Goal: Complete Application Form: Complete application form

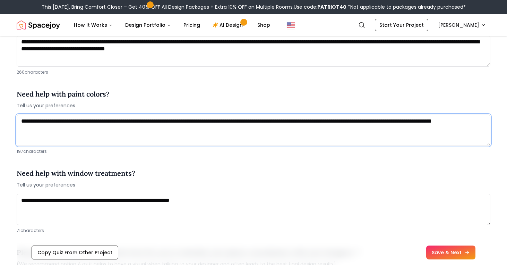
click at [186, 127] on textarea "**********" at bounding box center [254, 130] width 474 height 31
click at [212, 120] on textarea "**********" at bounding box center [254, 130] width 474 height 31
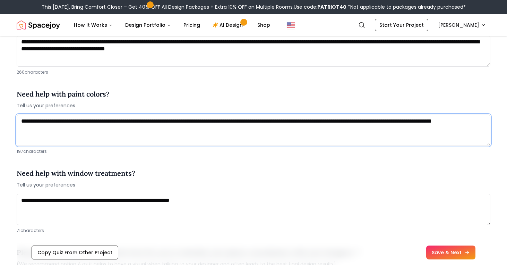
click at [212, 120] on textarea "**********" at bounding box center [254, 130] width 474 height 31
drag, startPoint x: 256, startPoint y: 132, endPoint x: 283, endPoint y: 123, distance: 28.2
click at [283, 123] on textarea "**********" at bounding box center [254, 130] width 474 height 31
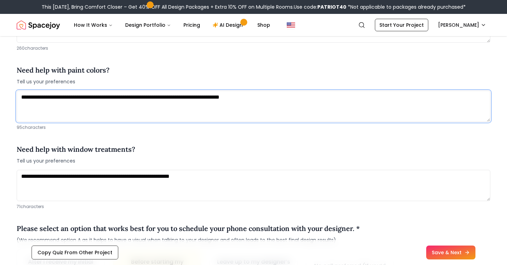
type textarea "**********"
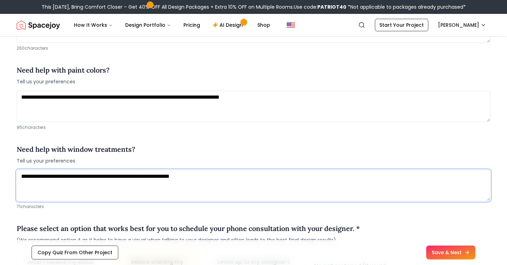
click at [260, 179] on textarea "**********" at bounding box center [254, 185] width 474 height 31
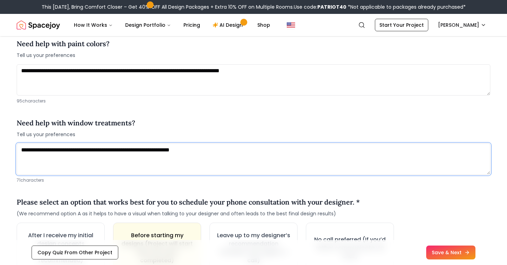
scroll to position [846, 0]
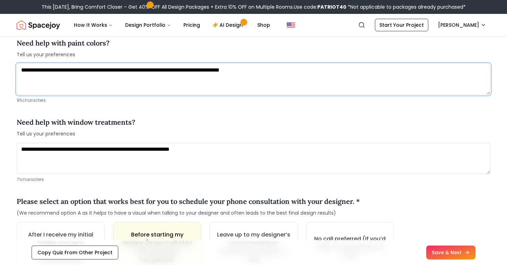
click at [243, 93] on textarea "**********" at bounding box center [254, 79] width 474 height 31
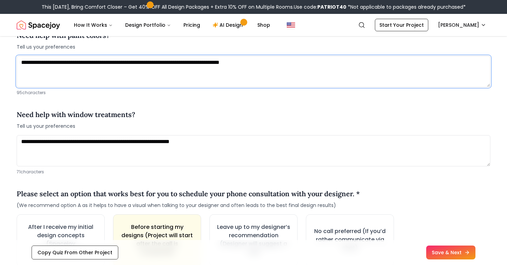
scroll to position [854, 0]
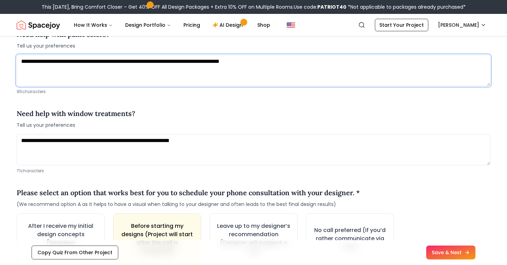
drag, startPoint x: 205, startPoint y: 73, endPoint x: 70, endPoint y: 73, distance: 134.7
click at [70, 73] on textarea "**********" at bounding box center [254, 70] width 474 height 31
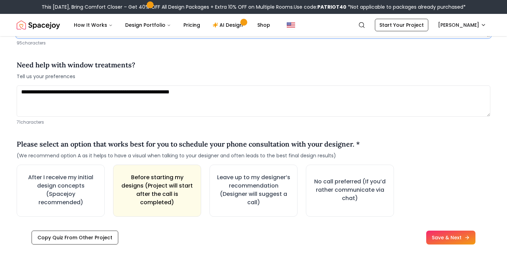
scroll to position [904, 0]
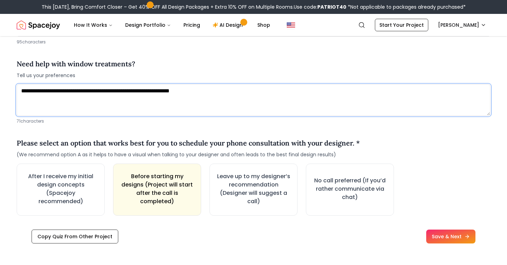
click at [90, 100] on textarea "**********" at bounding box center [254, 99] width 474 height 31
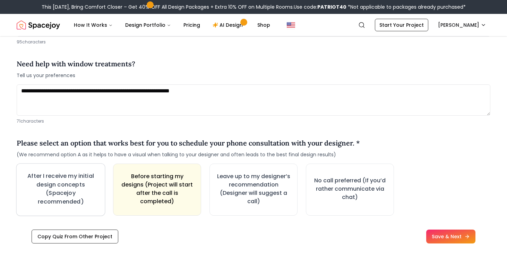
click at [71, 187] on h3 "After I receive my initial design concepts (Spacejoy recommended)" at bounding box center [60, 189] width 75 height 34
click at [54, 191] on h3 "After I receive my initial design concepts (Spacejoy recommended)" at bounding box center [61, 189] width 76 height 34
click at [54, 191] on h3 "After I receive my initial design concepts (Spacejoy recommended)" at bounding box center [60, 189] width 75 height 34
click at [54, 191] on h3 "After I receive my initial design concepts (Spacejoy recommended)" at bounding box center [61, 189] width 76 height 34
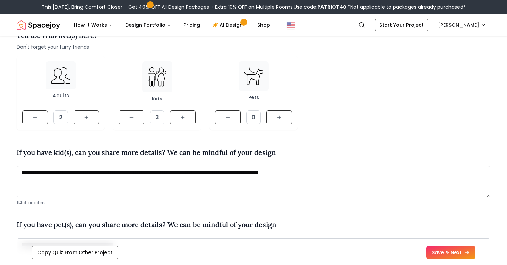
scroll to position [26, 0]
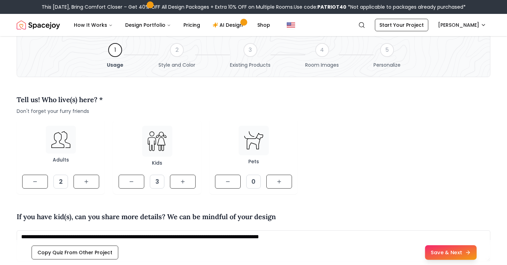
click at [437, 252] on button "Save & Next" at bounding box center [451, 252] width 52 height 15
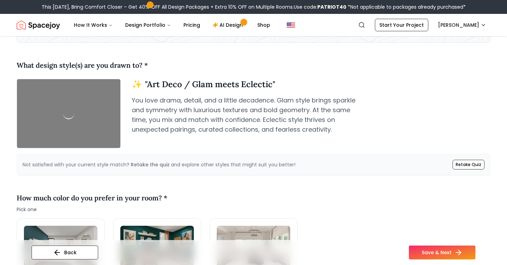
scroll to position [59, 0]
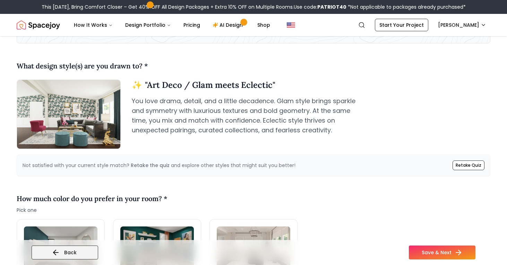
click at [69, 251] on button "Back" at bounding box center [65, 252] width 67 height 14
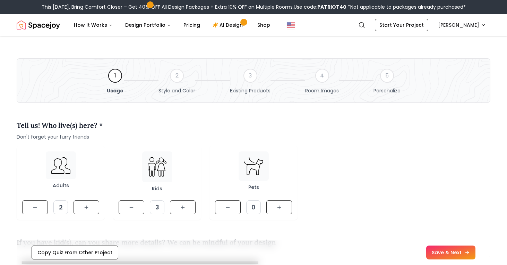
scroll to position [173, 0]
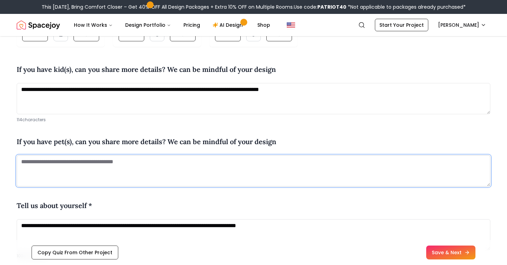
click at [96, 155] on textarea at bounding box center [254, 170] width 474 height 31
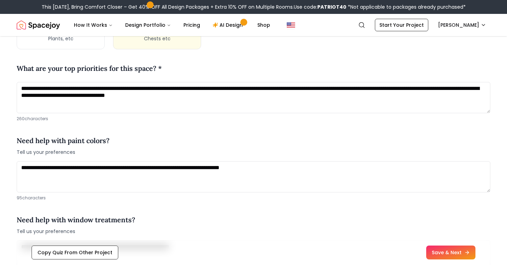
scroll to position [883, 0]
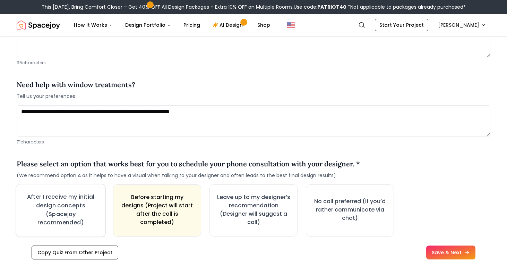
click at [73, 202] on h3 "After I receive my initial design concepts (Spacejoy recommended)" at bounding box center [61, 210] width 76 height 34
click at [58, 219] on h3 "After I receive my initial design concepts (Spacejoy recommended)" at bounding box center [61, 209] width 77 height 35
click at [58, 219] on h3 "After I receive my initial design concepts (Spacejoy recommended)" at bounding box center [61, 210] width 76 height 34
click at [22, 212] on button "After I receive my initial design concepts (Spacejoy recommended)" at bounding box center [61, 210] width 90 height 53
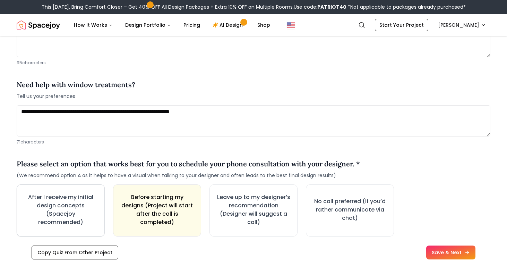
click at [22, 212] on button "After I receive my initial design concepts (Spacejoy recommended)" at bounding box center [61, 210] width 88 height 52
click at [22, 212] on button "After I receive my initial design concepts (Spacejoy recommended)" at bounding box center [60, 210] width 87 height 51
click at [68, 210] on h3 "After I receive my initial design concepts (Spacejoy recommended)" at bounding box center [60, 210] width 75 height 34
click at [68, 210] on h3 "After I receive my initial design concepts (Spacejoy recommended)" at bounding box center [61, 209] width 74 height 33
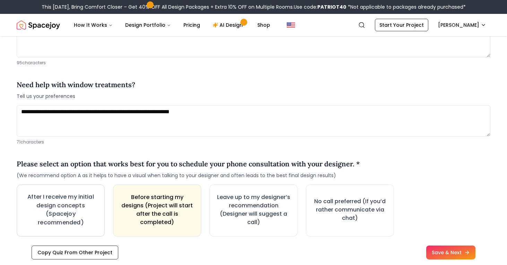
click at [68, 210] on h3 "After I receive my initial design concepts (Spacejoy recommended)" at bounding box center [60, 210] width 75 height 34
click at [68, 210] on h3 "After I receive my initial design concepts (Spacejoy recommended)" at bounding box center [61, 210] width 76 height 34
click at [68, 210] on h3 "After I receive my initial design concepts (Spacejoy recommended)" at bounding box center [61, 210] width 74 height 34
click at [68, 210] on h3 "After I receive my initial design concepts (Spacejoy recommended)" at bounding box center [60, 210] width 75 height 34
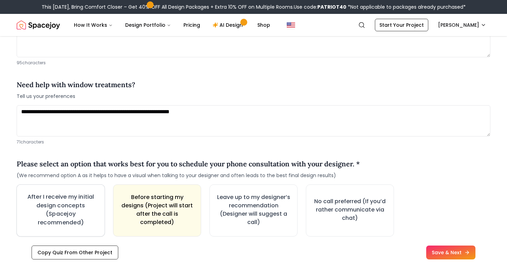
click at [68, 210] on h3 "After I receive my initial design concepts (Spacejoy recommended)" at bounding box center [60, 210] width 75 height 34
click at [75, 251] on button "Copy Quiz From Other Project" at bounding box center [75, 252] width 87 height 14
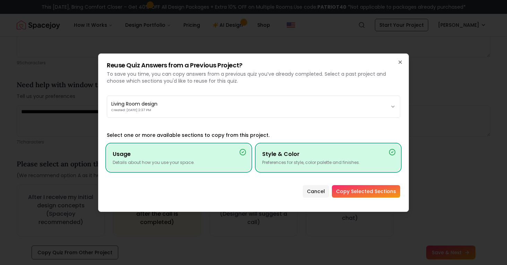
click at [256, 159] on div "Style & Color Preferences for style, color palette and finishes." at bounding box center [328, 157] width 144 height 27
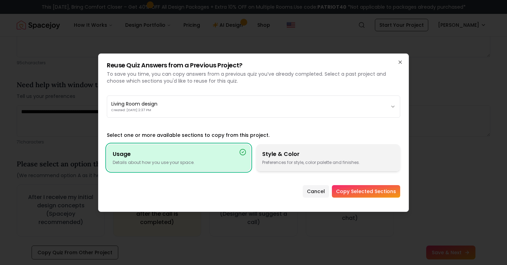
click at [269, 158] on div "Style & Color Preferences for style, color palette and finishes." at bounding box center [328, 157] width 144 height 27
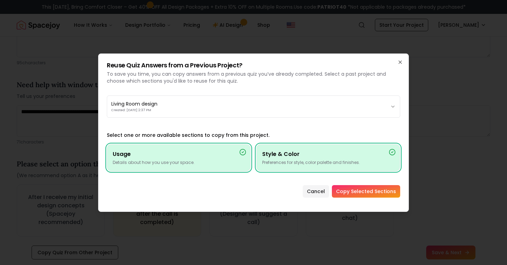
click at [234, 157] on h4 "Usage" at bounding box center [179, 154] width 132 height 8
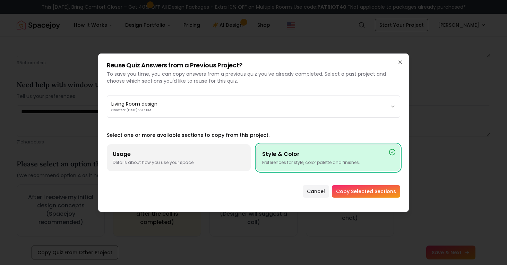
click at [361, 191] on button "Copy Selected Sections" at bounding box center [366, 191] width 68 height 12
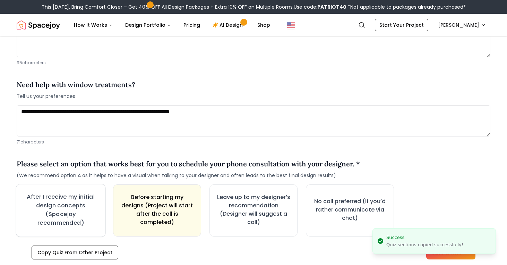
click at [94, 208] on h3 "After I receive my initial design concepts (Spacejoy recommended)" at bounding box center [61, 210] width 76 height 35
click at [289, 222] on h3 "Leave up to my designer’s recommendation (Designer will suggest a call)" at bounding box center [254, 209] width 77 height 35
click at [340, 214] on h3 "No call preferred (If you’d rather communicate via chat)" at bounding box center [350, 210] width 77 height 26
click at [252, 210] on h3 "Leave up to my designer’s recommendation (Designer will suggest a call)" at bounding box center [254, 210] width 76 height 34
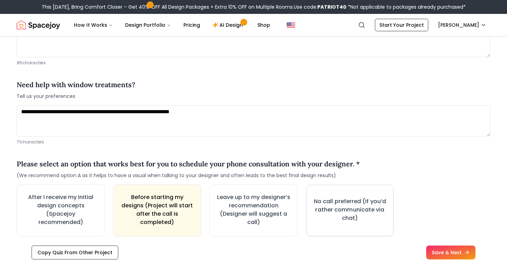
click at [328, 209] on h3 "No call preferred (If you’d rather communicate via chat)" at bounding box center [350, 209] width 74 height 25
click at [55, 218] on h3 "After I receive my initial design concepts (Spacejoy recommended)" at bounding box center [61, 209] width 77 height 35
click at [35, 27] on img "Spacejoy" at bounding box center [38, 25] width 43 height 14
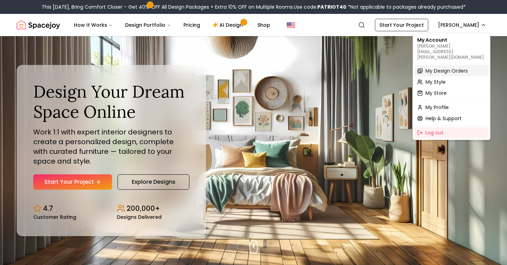
click at [444, 67] on span "My Design Orders" at bounding box center [447, 70] width 42 height 7
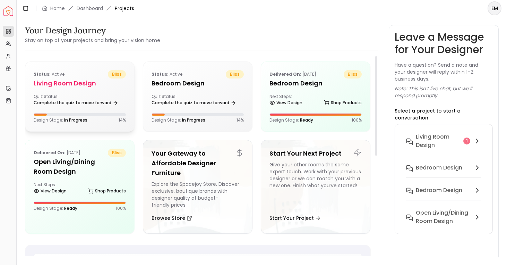
click at [56, 82] on h5 "Living Room design" at bounding box center [80, 83] width 92 height 10
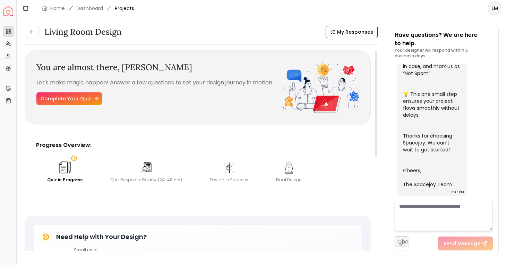
click at [95, 101] on icon at bounding box center [97, 99] width 6 height 6
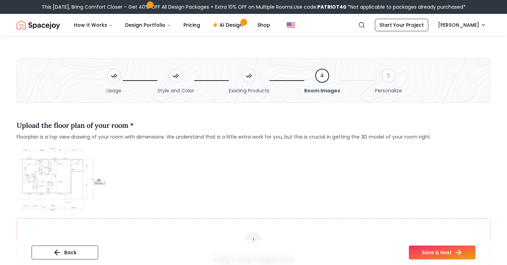
scroll to position [153, 0]
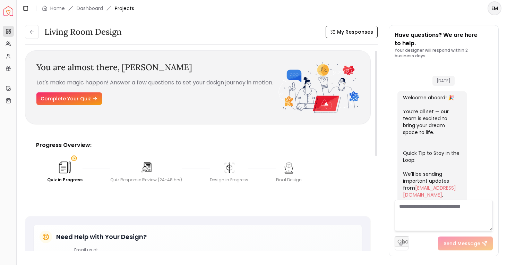
scroll to position [274, 0]
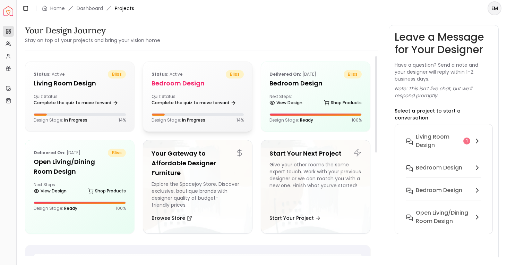
click at [175, 78] on div "Status: active bliss Bedroom design Quiz Status: Complete the quiz to move forw…" at bounding box center [197, 96] width 109 height 69
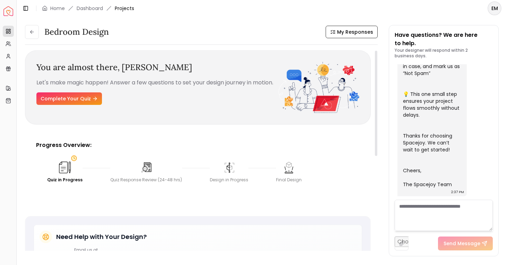
scroll to position [1, 0]
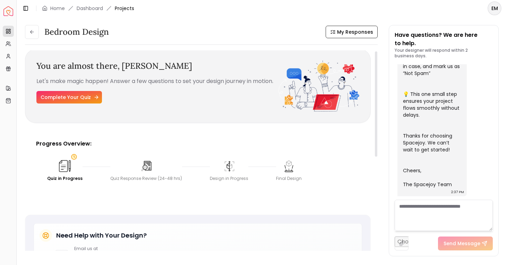
click at [71, 95] on link "Complete Your Quiz" at bounding box center [69, 97] width 66 height 12
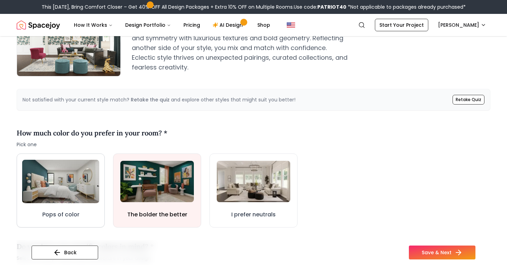
scroll to position [143, 0]
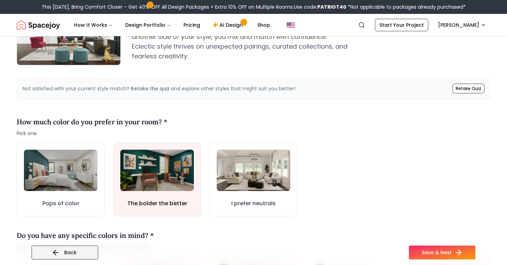
click at [91, 251] on button "Back" at bounding box center [65, 252] width 67 height 14
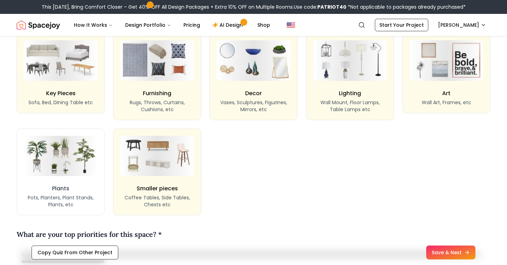
scroll to position [607, 0]
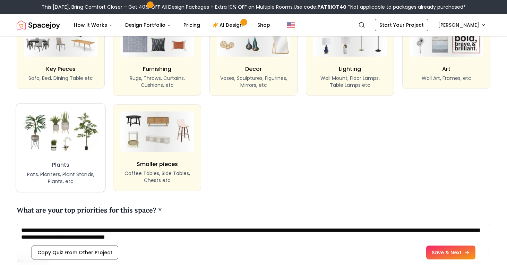
click at [79, 144] on img at bounding box center [60, 131] width 79 height 43
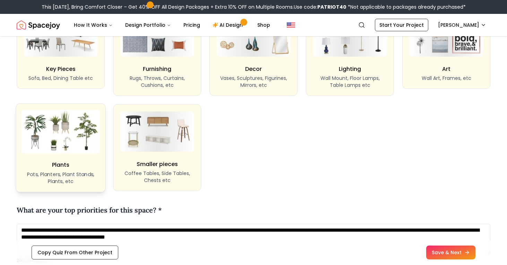
click at [79, 144] on img at bounding box center [60, 131] width 79 height 43
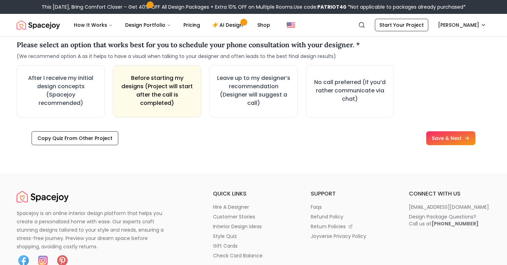
scroll to position [966, 0]
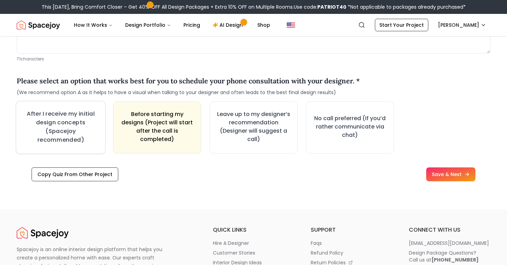
click at [76, 123] on h3 "After I receive my initial design concepts (Spacejoy recommended)" at bounding box center [61, 126] width 77 height 35
click at [76, 123] on h3 "After I receive my initial design concepts (Spacejoy recommended)" at bounding box center [61, 127] width 76 height 34
click at [76, 123] on h3 "After I receive my initial design concepts (Spacejoy recommended)" at bounding box center [61, 127] width 75 height 34
click at [76, 123] on h3 "After I receive my initial design concepts (Spacejoy recommended)" at bounding box center [61, 127] width 76 height 34
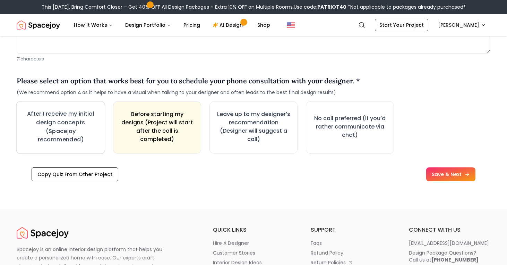
click at [76, 123] on h3 "After I receive my initial design concepts (Spacejoy recommended)" at bounding box center [61, 127] width 76 height 34
click at [76, 123] on h3 "After I receive my initial design concepts (Spacejoy recommended)" at bounding box center [61, 127] width 74 height 34
click at [259, 127] on h3 "Leave up to my designer’s recommendation (Designer will suggest a call)" at bounding box center [253, 127] width 75 height 34
click at [259, 127] on h3 "Leave up to my designer’s recommendation (Designer will suggest a call)" at bounding box center [254, 127] width 74 height 34
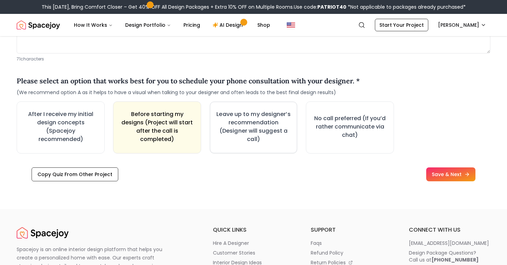
click at [259, 127] on h3 "Leave up to my designer’s recommendation (Designer will suggest a call)" at bounding box center [254, 127] width 74 height 34
click at [352, 131] on h3 "No call preferred (If you’d rather communicate via chat)" at bounding box center [350, 126] width 74 height 25
click at [352, 131] on h3 "No call preferred (If you’d rather communicate via chat)" at bounding box center [349, 127] width 73 height 25
click at [352, 131] on h3 "No call preferred (If you’d rather communicate via chat)" at bounding box center [350, 127] width 76 height 26
click at [47, 132] on h3 "After I receive my initial design concepts (Spacejoy recommended)" at bounding box center [61, 127] width 76 height 34
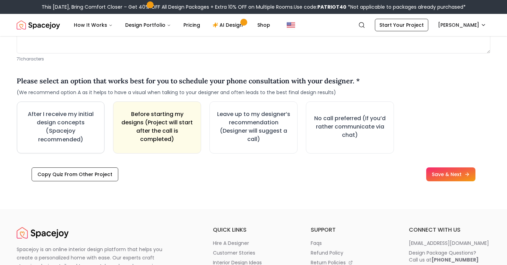
click at [50, 132] on h3 "After I receive my initial design concepts (Spacejoy recommended)" at bounding box center [60, 127] width 75 height 34
click at [50, 132] on h3 "After I receive my initial design concepts (Spacejoy recommended)" at bounding box center [61, 127] width 76 height 34
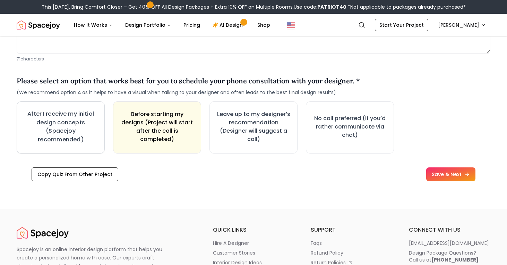
click at [50, 132] on h3 "After I receive my initial design concepts (Spacejoy recommended)" at bounding box center [60, 127] width 75 height 34
click at [50, 132] on h3 "After I receive my initial design concepts (Spacejoy recommended)" at bounding box center [61, 127] width 76 height 34
click at [50, 132] on h3 "After I receive my initial design concepts (Spacejoy recommended)" at bounding box center [60, 127] width 75 height 34
click at [50, 132] on h3 "After I receive my initial design concepts (Spacejoy recommended)" at bounding box center [61, 127] width 74 height 34
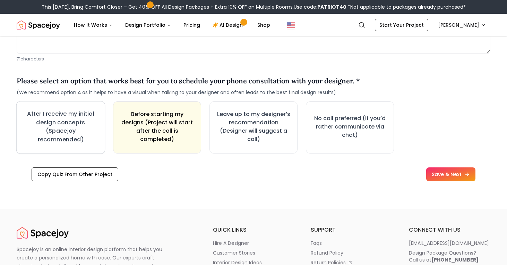
click at [50, 132] on h3 "After I receive my initial design concepts (Spacejoy recommended)" at bounding box center [61, 127] width 76 height 34
click at [61, 134] on h3 "After I receive my initial design concepts (Spacejoy recommended)" at bounding box center [61, 127] width 74 height 34
click at [61, 134] on h3 "After I receive my initial design concepts (Spacejoy recommended)" at bounding box center [61, 127] width 76 height 34
click at [61, 134] on h3 "After I receive my initial design concepts (Spacejoy recommended)" at bounding box center [60, 127] width 75 height 34
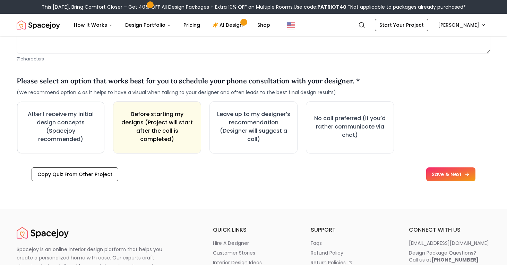
click at [61, 134] on h3 "After I receive my initial design concepts (Spacejoy recommended)" at bounding box center [61, 127] width 74 height 34
click at [81, 130] on h3 "After I receive my initial design concepts (Spacejoy recommended)" at bounding box center [60, 127] width 75 height 34
click at [81, 130] on h3 "After I receive my initial design concepts (Spacejoy recommended)" at bounding box center [61, 127] width 76 height 34
click at [81, 130] on h3 "After I receive my initial design concepts (Spacejoy recommended)" at bounding box center [61, 127] width 75 height 34
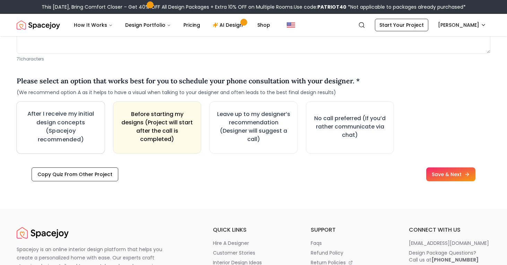
click at [81, 130] on h3 "After I receive my initial design concepts (Spacejoy recommended)" at bounding box center [60, 127] width 75 height 34
click at [81, 130] on h3 "After I receive my initial design concepts (Spacejoy recommended)" at bounding box center [61, 126] width 77 height 35
click at [82, 130] on h3 "After I receive my initial design concepts (Spacejoy recommended)" at bounding box center [61, 127] width 76 height 35
click at [83, 131] on h3 "After I receive my initial design concepts (Spacejoy recommended)" at bounding box center [61, 127] width 76 height 34
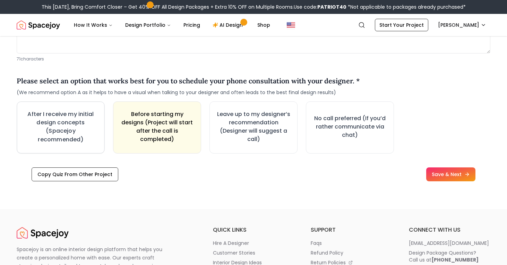
click at [83, 131] on h3 "After I receive my initial design concepts (Spacejoy recommended)" at bounding box center [60, 127] width 75 height 34
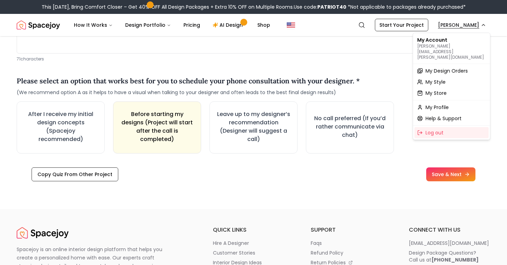
click at [444, 115] on span "Help & Support" at bounding box center [444, 118] width 36 height 7
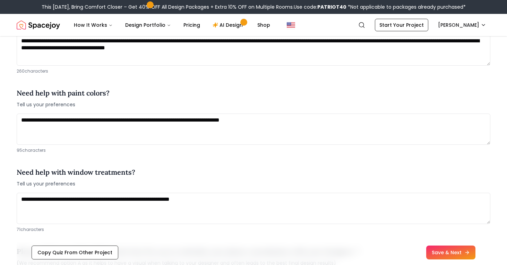
scroll to position [880, 0]
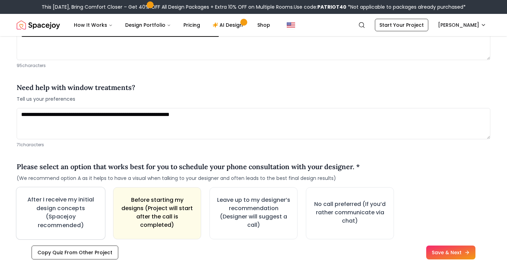
click at [78, 205] on h3 "After I receive my initial design concepts (Spacejoy recommended)" at bounding box center [60, 212] width 75 height 34
click at [78, 205] on h3 "After I receive my initial design concepts (Spacejoy recommended)" at bounding box center [61, 212] width 76 height 34
click at [78, 205] on h3 "After I receive my initial design concepts (Spacejoy recommended)" at bounding box center [60, 213] width 75 height 34
click at [78, 205] on h3 "After I receive my initial design concepts (Spacejoy recommended)" at bounding box center [61, 212] width 76 height 34
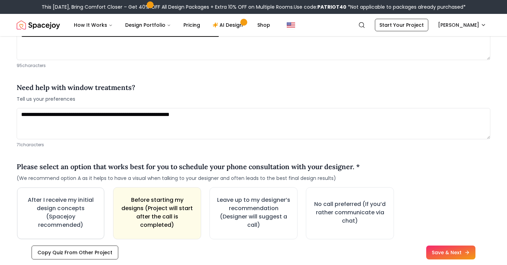
click at [78, 205] on h3 "After I receive my initial design concepts (Spacejoy recommended)" at bounding box center [61, 213] width 74 height 34
click at [107, 166] on h4 "Please select an option that works best for you to schedule your phone consulta…" at bounding box center [189, 166] width 344 height 10
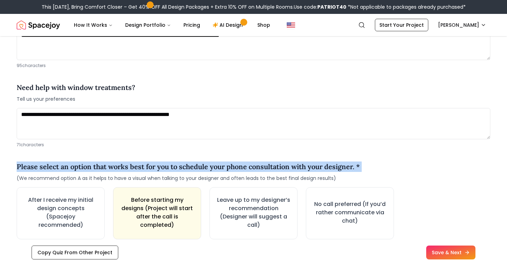
click at [107, 166] on h4 "Please select an option that works best for you to schedule your phone consulta…" at bounding box center [189, 166] width 344 height 10
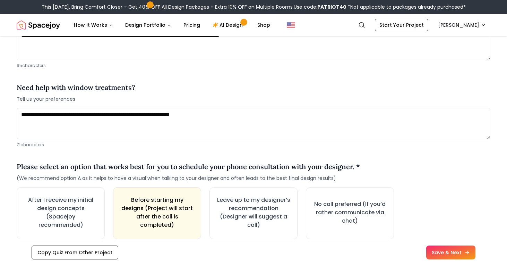
click at [107, 170] on h4 "Please select an option that works best for you to schedule your phone consulta…" at bounding box center [189, 166] width 344 height 10
click at [107, 182] on div "Please select an option that works best for you to schedule your phone consulta…" at bounding box center [254, 171] width 474 height 31
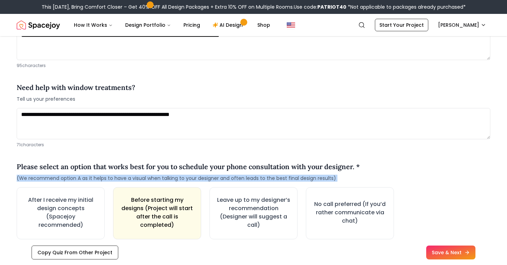
click at [107, 182] on div "Please select an option that works best for you to schedule your phone consulta…" at bounding box center [254, 171] width 474 height 31
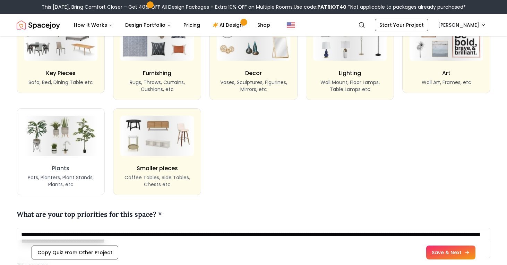
scroll to position [715, 0]
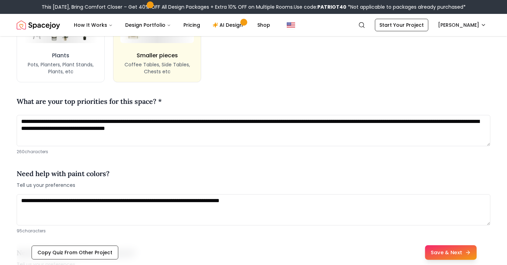
click at [443, 253] on button "Save & Next" at bounding box center [451, 252] width 52 height 15
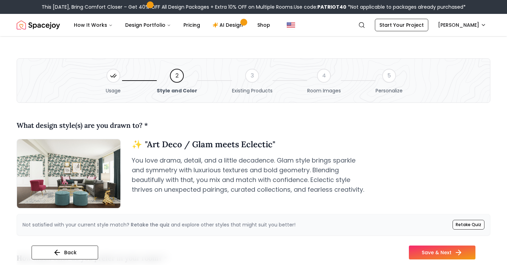
scroll to position [178, 0]
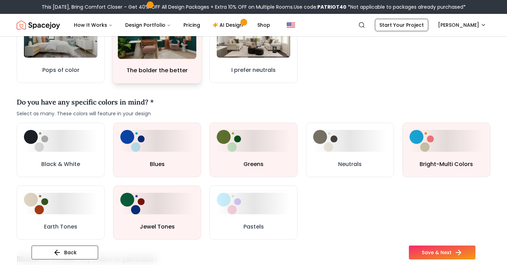
click at [170, 52] on img at bounding box center [157, 37] width 79 height 44
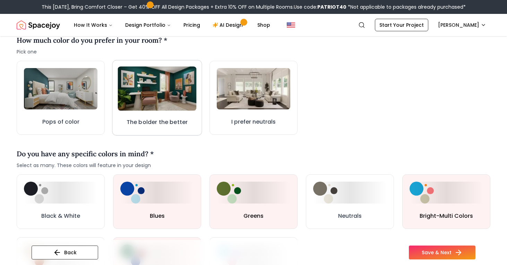
scroll to position [230, 0]
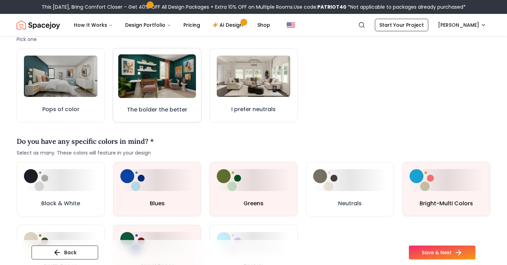
click at [170, 69] on img at bounding box center [157, 76] width 78 height 44
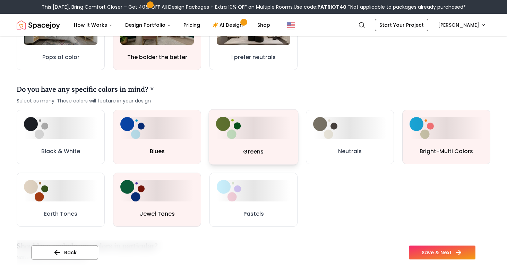
scroll to position [289, 0]
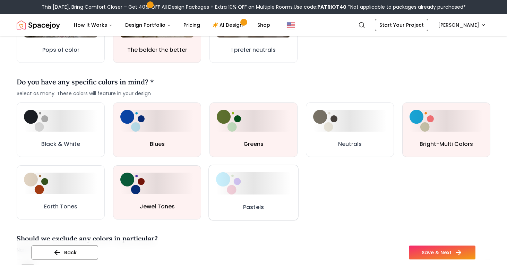
click at [258, 175] on div at bounding box center [253, 183] width 75 height 22
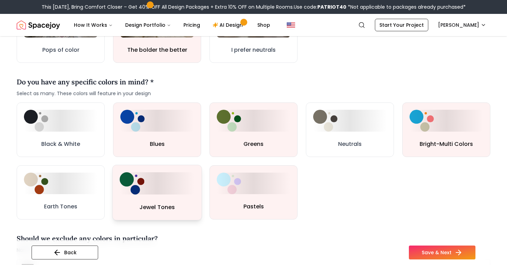
click at [189, 177] on div at bounding box center [157, 183] width 75 height 22
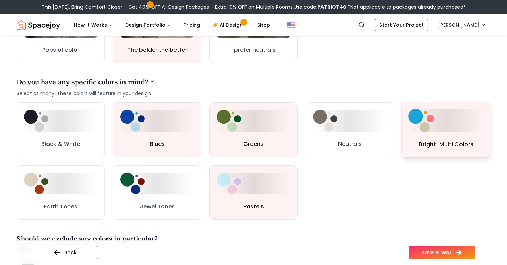
click at [428, 131] on img at bounding box center [421, 120] width 26 height 23
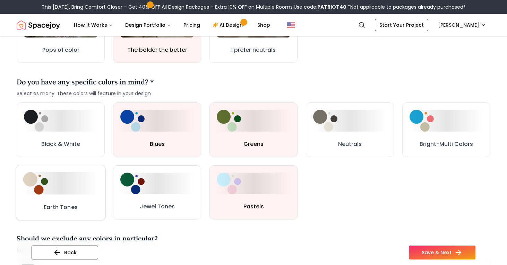
click at [70, 195] on button "Earth Tones" at bounding box center [61, 192] width 90 height 56
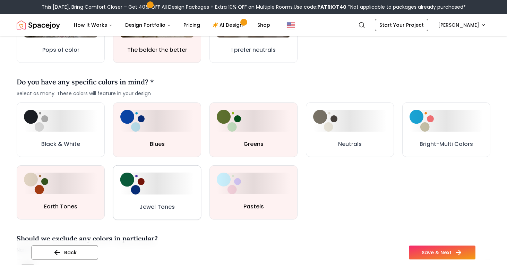
click at [119, 193] on button "Jewel Tones" at bounding box center [157, 192] width 88 height 54
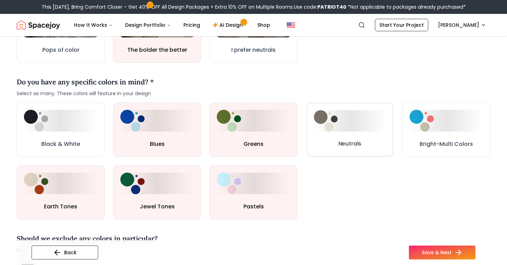
click at [332, 137] on button "Neutrals" at bounding box center [350, 129] width 86 height 53
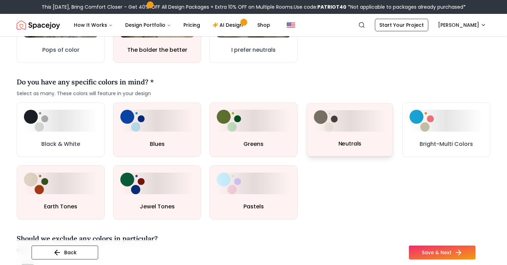
click at [332, 137] on button "Neutrals" at bounding box center [350, 129] width 86 height 53
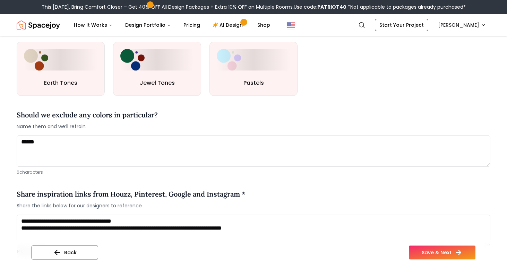
scroll to position [479, 0]
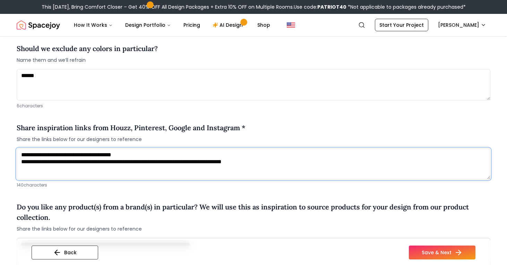
click at [174, 162] on textarea "**********" at bounding box center [254, 163] width 474 height 31
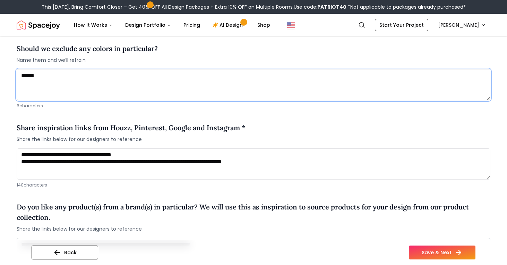
click at [114, 92] on textarea "******" at bounding box center [254, 84] width 474 height 31
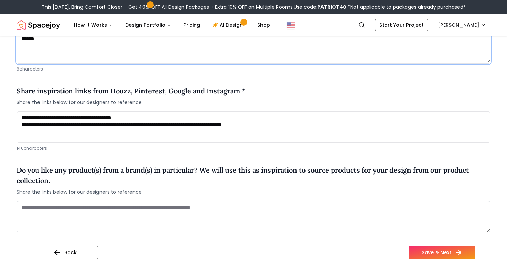
scroll to position [517, 0]
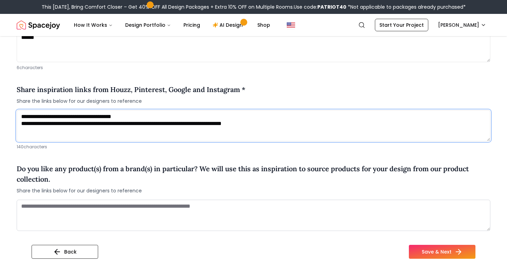
click at [124, 118] on textarea "**********" at bounding box center [254, 125] width 474 height 31
click at [133, 120] on textarea "**********" at bounding box center [254, 125] width 474 height 31
drag, startPoint x: 149, startPoint y: 137, endPoint x: 10, endPoint y: 117, distance: 140.3
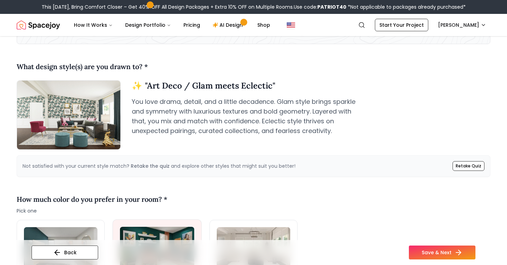
scroll to position [54, 0]
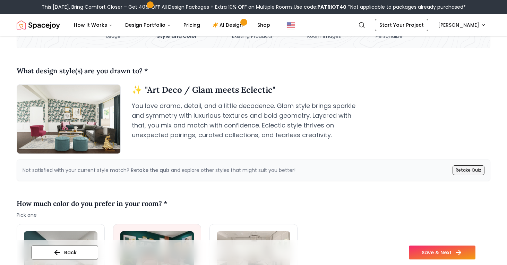
click at [465, 167] on link "Retake Quiz" at bounding box center [469, 170] width 32 height 10
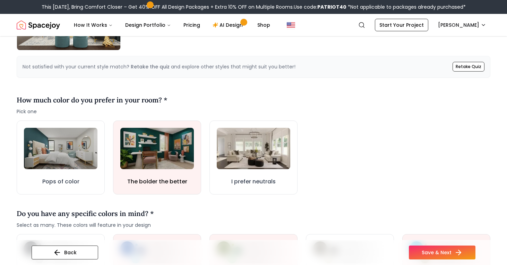
scroll to position [164, 0]
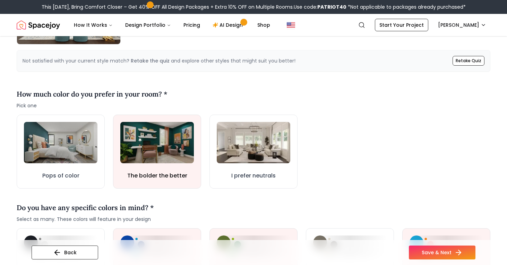
click at [459, 32] on nav "Spacejoy Search EM How It Works Design Portfolio Pricing AI Design Shop Search …" at bounding box center [254, 25] width 474 height 22
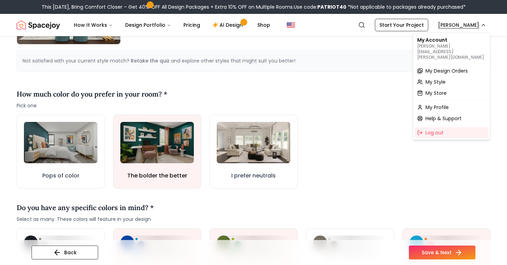
click at [446, 67] on span "My Design Orders" at bounding box center [447, 70] width 42 height 7
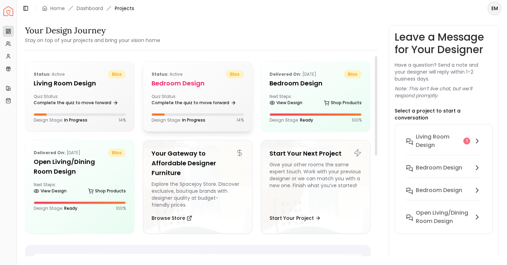
click at [238, 91] on div "Status: active bliss Bedroom design Quiz Status: Complete the quiz to move forw…" at bounding box center [197, 96] width 109 height 69
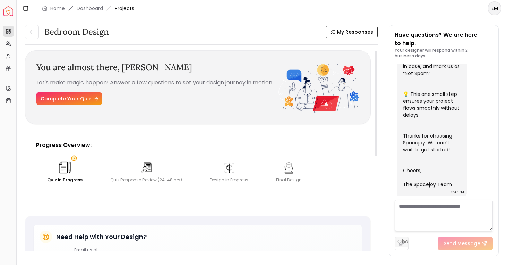
click at [53, 100] on link "Complete Your Quiz" at bounding box center [69, 98] width 66 height 12
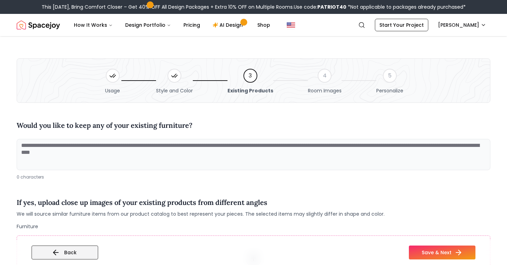
click at [62, 250] on button "Back" at bounding box center [65, 252] width 67 height 14
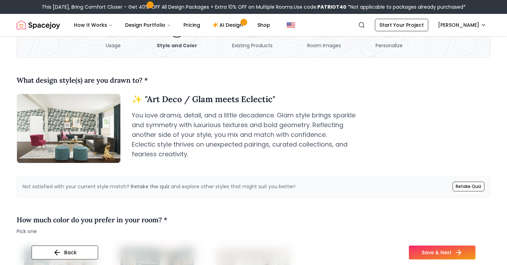
scroll to position [78, 0]
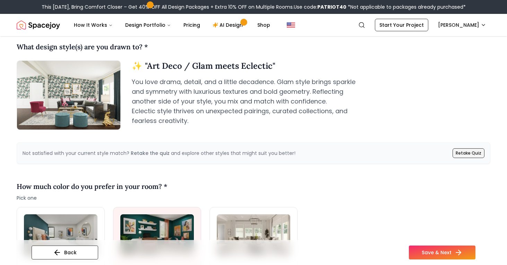
click at [478, 150] on link "Retake Quiz" at bounding box center [469, 153] width 32 height 10
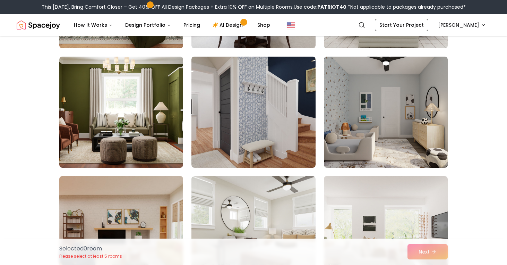
scroll to position [643, 0]
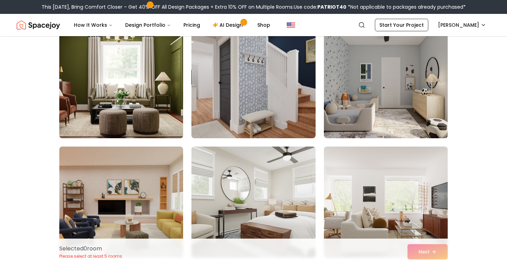
click at [155, 81] on img at bounding box center [121, 82] width 130 height 117
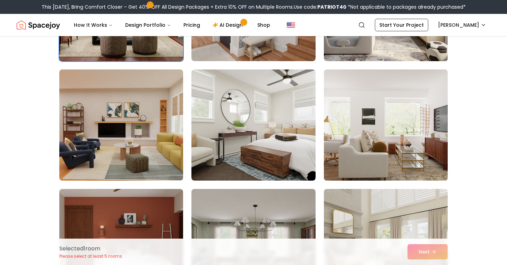
scroll to position [874, 0]
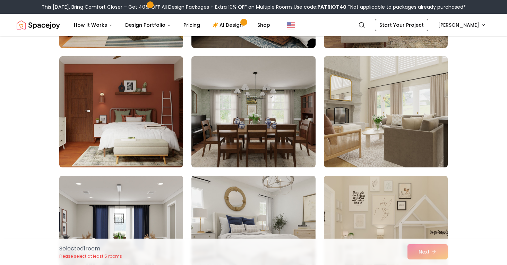
click at [381, 125] on img at bounding box center [386, 111] width 130 height 117
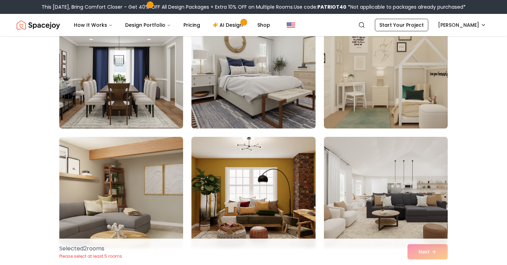
scroll to position [1084, 0]
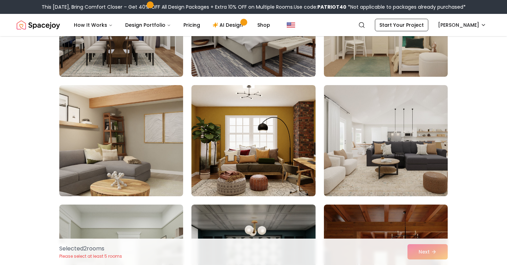
click at [219, 130] on img at bounding box center [254, 140] width 124 height 111
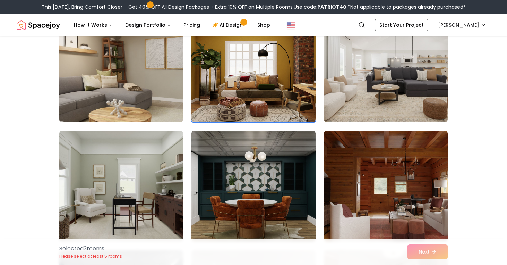
scroll to position [1204, 0]
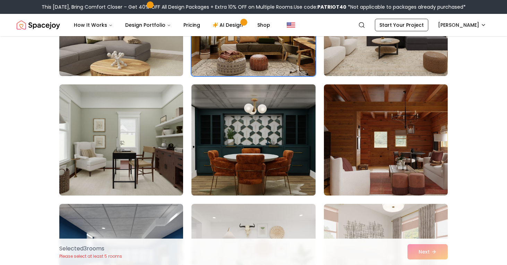
click at [257, 141] on img at bounding box center [253, 140] width 130 height 117
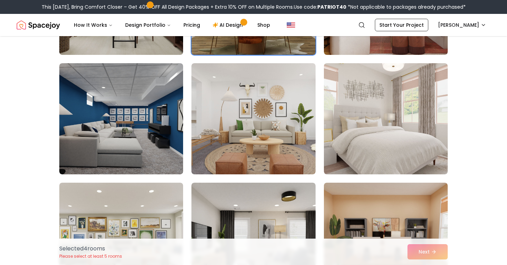
scroll to position [1423, 0]
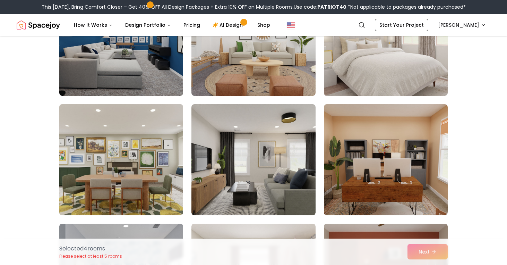
click at [133, 150] on img at bounding box center [121, 159] width 130 height 117
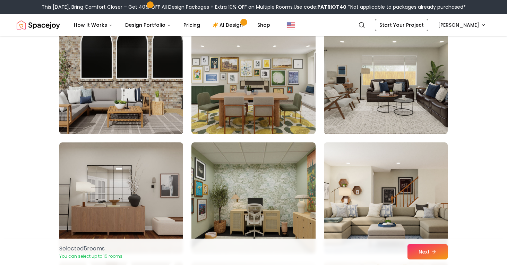
scroll to position [1910, 0]
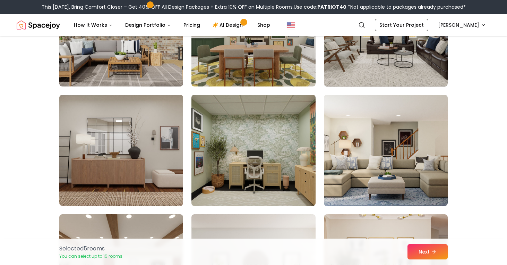
click at [242, 139] on img at bounding box center [253, 150] width 130 height 117
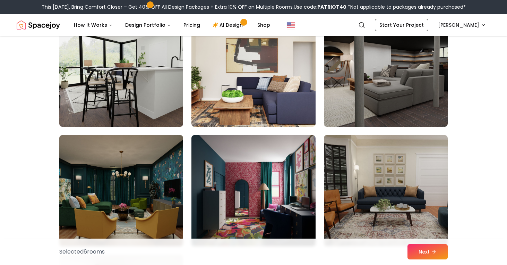
scroll to position [2601, 0]
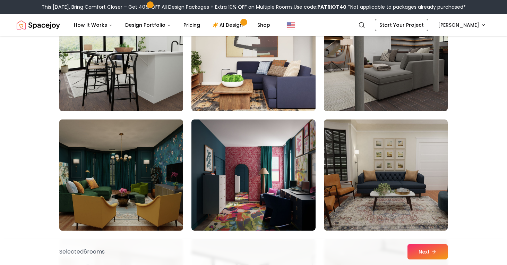
click at [138, 177] on img at bounding box center [121, 175] width 130 height 117
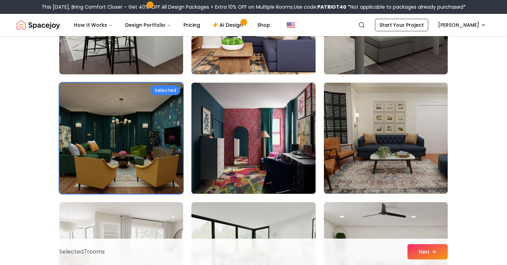
click at [257, 158] on img at bounding box center [253, 138] width 130 height 117
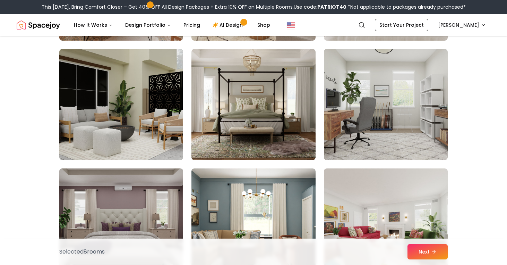
scroll to position [3025, 0]
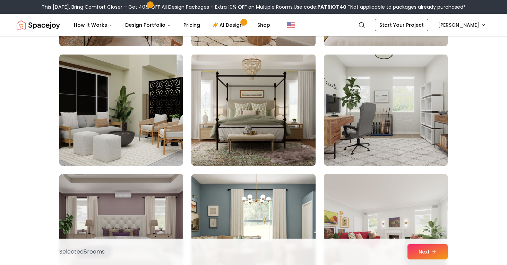
click at [239, 147] on img at bounding box center [253, 110] width 130 height 117
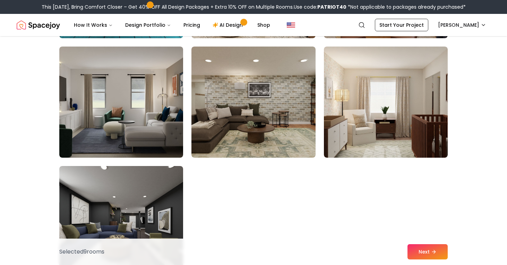
scroll to position [3963, 0]
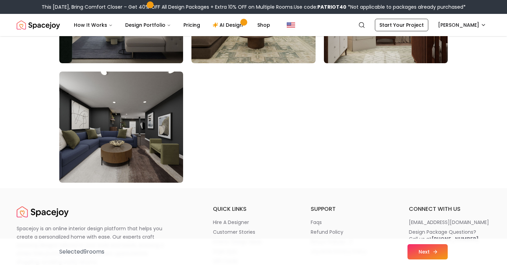
click at [428, 253] on button "Next" at bounding box center [428, 251] width 40 height 15
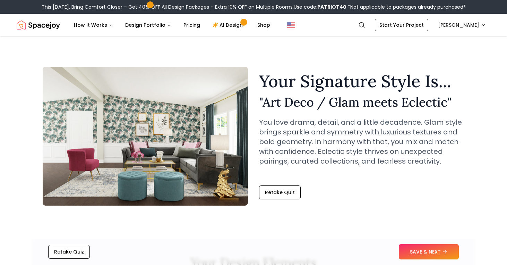
click at [428, 253] on button "SAVE & NEXT" at bounding box center [429, 251] width 60 height 15
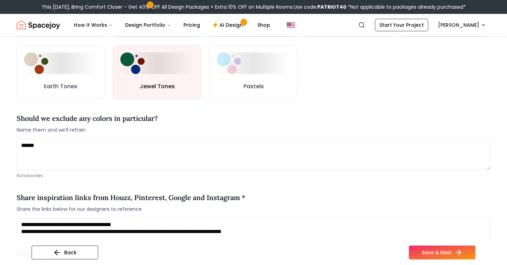
scroll to position [333, 0]
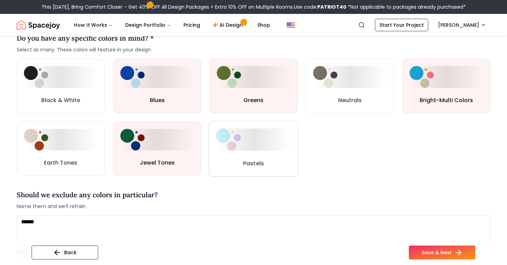
click at [217, 163] on button "Pastels" at bounding box center [254, 149] width 90 height 56
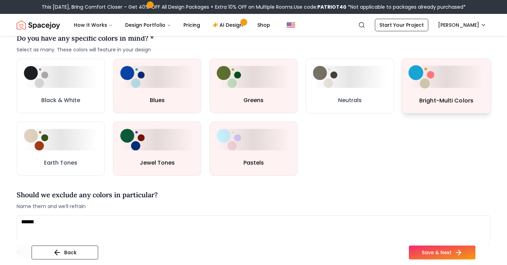
click at [420, 86] on img at bounding box center [422, 76] width 26 height 23
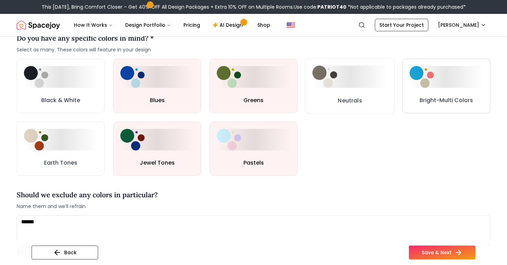
click at [455, 96] on h3 "Bright-Multi Colors" at bounding box center [446, 100] width 53 height 8
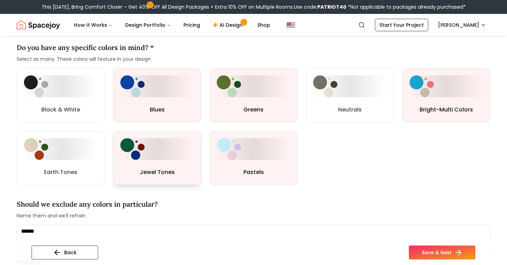
scroll to position [318, 0]
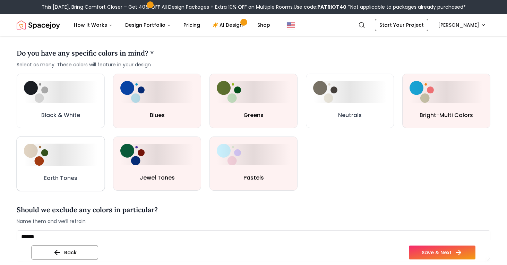
click at [48, 171] on button "Earth Tones" at bounding box center [60, 163] width 88 height 54
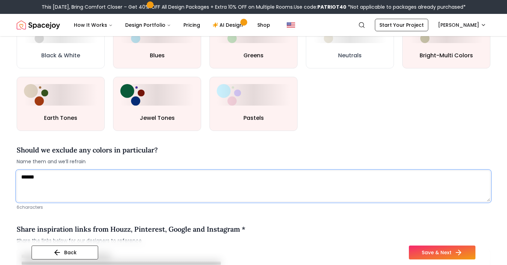
click at [61, 195] on textarea "******" at bounding box center [254, 185] width 474 height 31
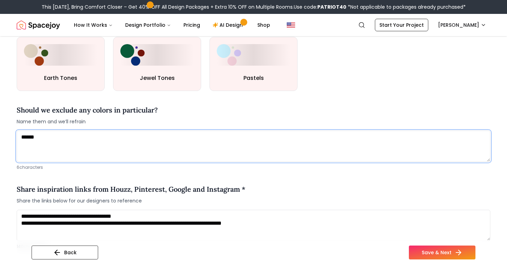
scroll to position [461, 0]
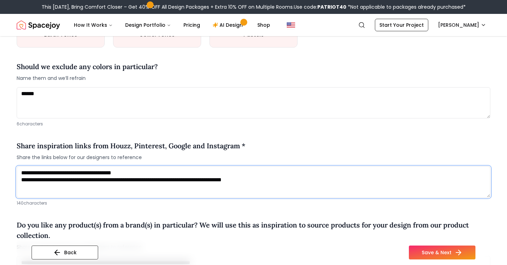
click at [60, 195] on textarea "**********" at bounding box center [254, 181] width 474 height 31
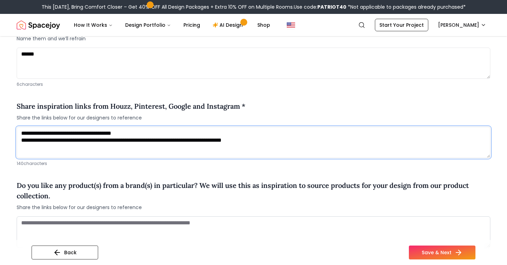
scroll to position [528, 0]
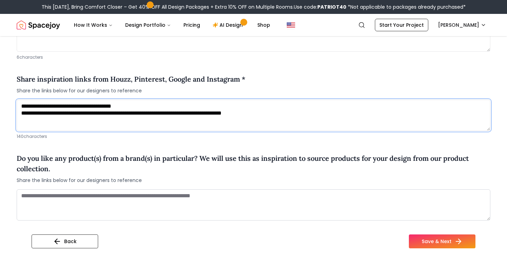
click at [88, 104] on textarea "**********" at bounding box center [254, 115] width 474 height 31
click at [123, 118] on textarea "**********" at bounding box center [254, 115] width 474 height 31
click at [192, 117] on textarea "**********" at bounding box center [254, 115] width 474 height 31
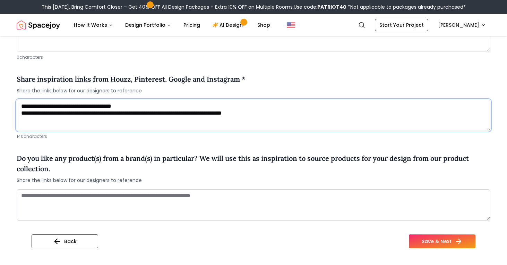
click at [192, 117] on textarea "**********" at bounding box center [254, 115] width 474 height 31
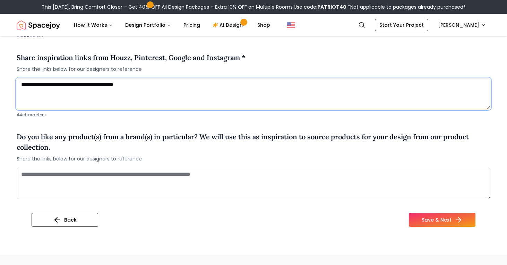
scroll to position [558, 0]
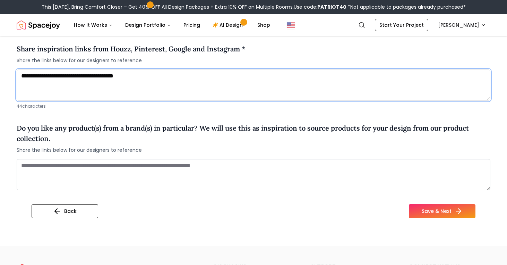
type textarea "**********"
click at [203, 143] on h4 "Do you like any product(s) from a brand(s) in particular? We will use this as i…" at bounding box center [254, 133] width 474 height 21
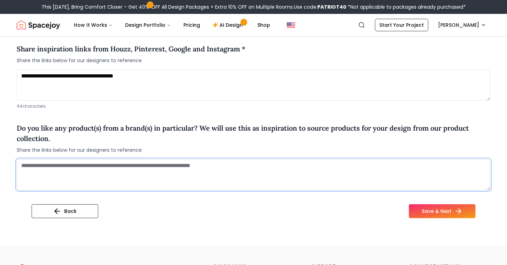
click at [204, 174] on textarea at bounding box center [254, 174] width 474 height 31
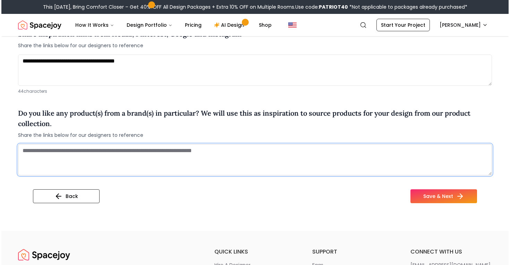
scroll to position [573, 0]
click at [178, 149] on textarea at bounding box center [255, 159] width 477 height 31
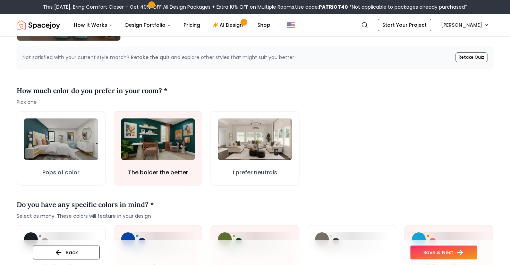
scroll to position [184, 0]
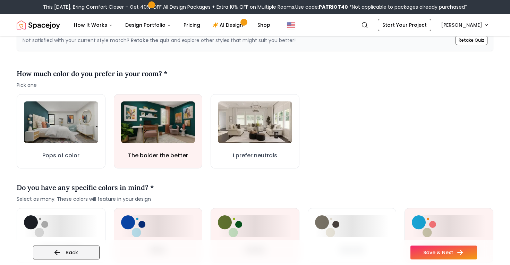
click at [76, 250] on button "Back" at bounding box center [66, 252] width 67 height 14
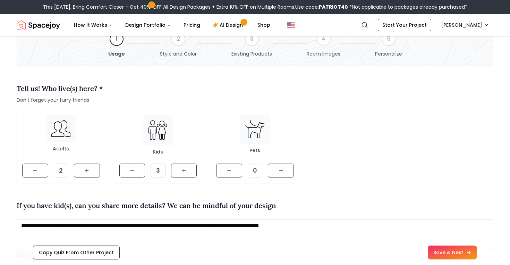
scroll to position [128, 0]
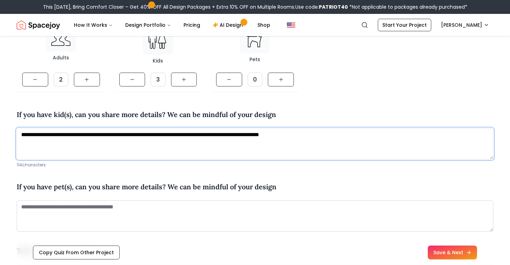
click at [126, 145] on textarea "**********" at bounding box center [255, 143] width 477 height 31
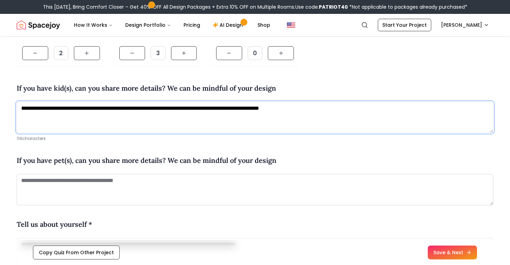
scroll to position [155, 0]
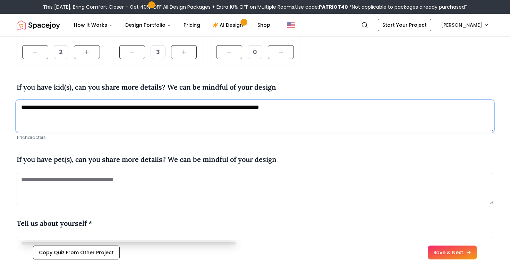
click at [288, 108] on textarea "**********" at bounding box center [255, 116] width 477 height 31
click at [334, 106] on textarea "**********" at bounding box center [255, 116] width 477 height 31
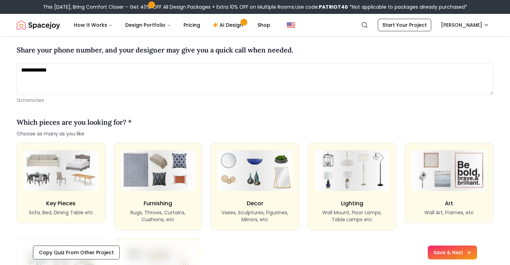
type textarea "**********"
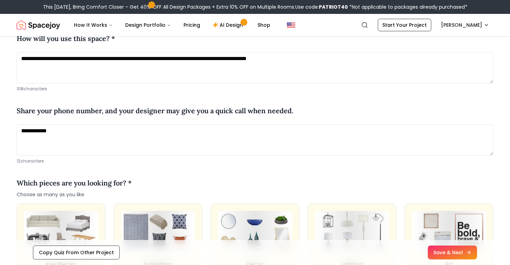
scroll to position [406, 0]
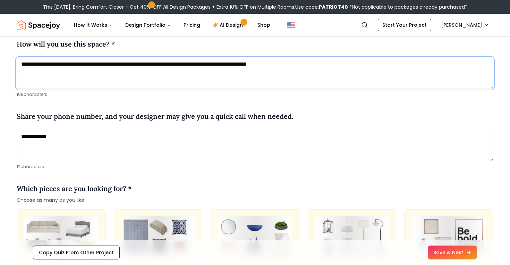
click at [292, 87] on textarea "**********" at bounding box center [255, 73] width 477 height 31
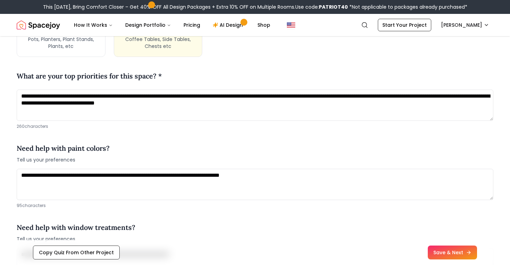
scroll to position [742, 0]
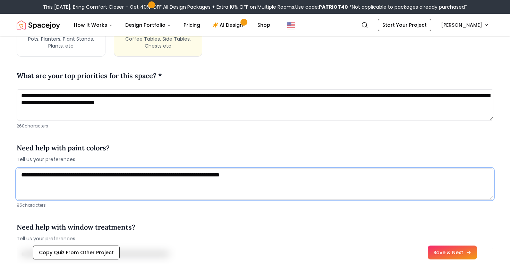
drag, startPoint x: 246, startPoint y: 177, endPoint x: 305, endPoint y: 178, distance: 59.7
click at [305, 178] on textarea "**********" at bounding box center [255, 183] width 477 height 31
click at [322, 180] on textarea "**********" at bounding box center [255, 183] width 477 height 31
drag, startPoint x: 328, startPoint y: 180, endPoint x: 247, endPoint y: 175, distance: 81.7
click at [247, 175] on textarea "**********" at bounding box center [255, 183] width 477 height 31
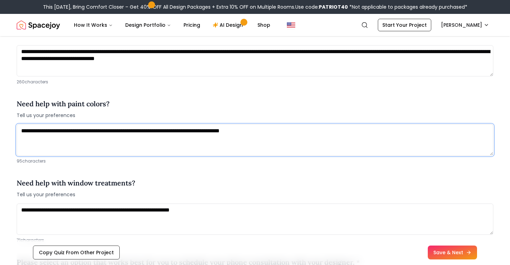
scroll to position [843, 0]
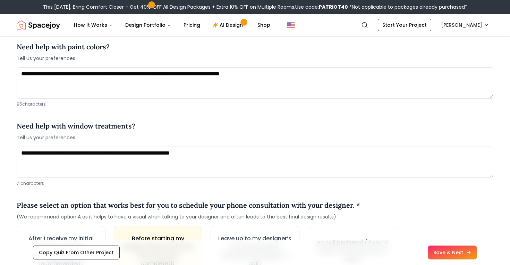
click at [246, 135] on div "Need help with window treatments? Tell us your preferences" at bounding box center [255, 131] width 477 height 20
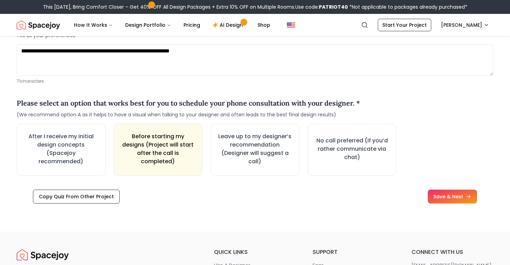
scroll to position [990, 0]
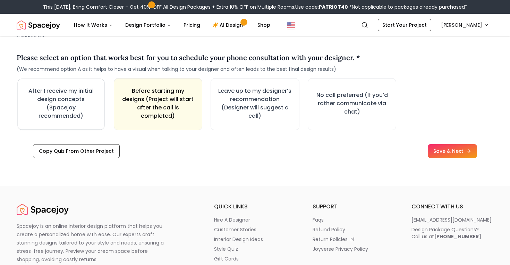
click at [59, 99] on h3 "After I receive my initial design concepts (Spacejoy recommended)" at bounding box center [61, 103] width 74 height 33
click at [59, 99] on h3 "After I receive my initial design concepts (Spacejoy recommended)" at bounding box center [61, 103] width 76 height 34
click at [59, 99] on h3 "After I receive my initial design concepts (Spacejoy recommended)" at bounding box center [60, 103] width 75 height 34
click at [59, 99] on h3 "After I receive my initial design concepts (Spacejoy recommended)" at bounding box center [61, 103] width 76 height 34
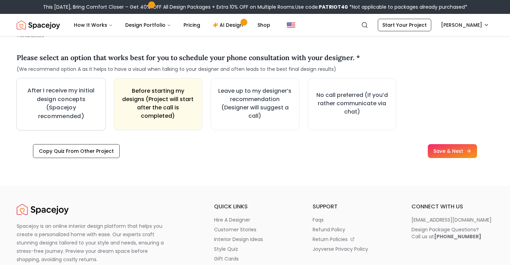
click at [59, 99] on h3 "After I receive my initial design concepts (Spacejoy recommended)" at bounding box center [61, 103] width 76 height 34
click at [59, 99] on h3 "After I receive my initial design concepts (Spacejoy recommended)" at bounding box center [60, 103] width 75 height 34
click at [59, 99] on h3 "After I receive my initial design concepts (Spacejoy recommended)" at bounding box center [61, 103] width 76 height 34
click at [59, 99] on h3 "After I receive my initial design concepts (Spacejoy recommended)" at bounding box center [60, 103] width 75 height 34
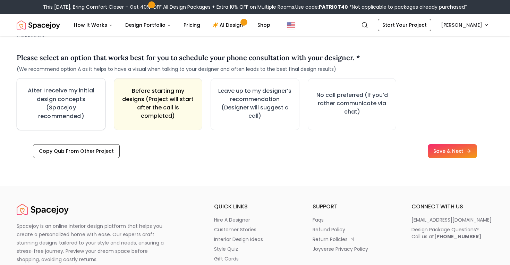
click at [59, 99] on h3 "After I receive my initial design concepts (Spacejoy recommended)" at bounding box center [61, 103] width 76 height 34
click at [59, 99] on h3 "After I receive my initial design concepts (Spacejoy recommended)" at bounding box center [60, 103] width 75 height 34
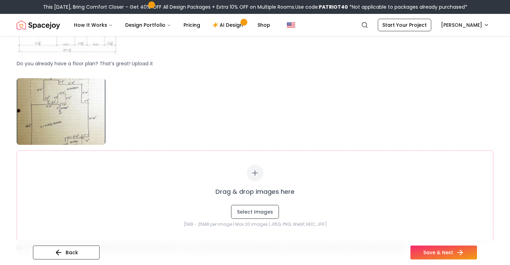
scroll to position [360, 0]
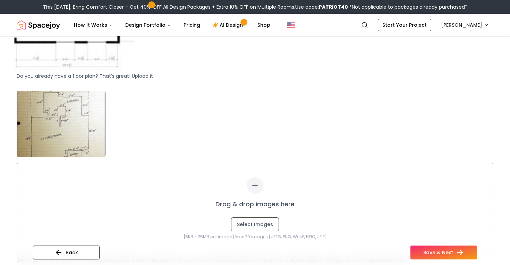
click at [75, 56] on img at bounding box center [74, 12] width 121 height 121
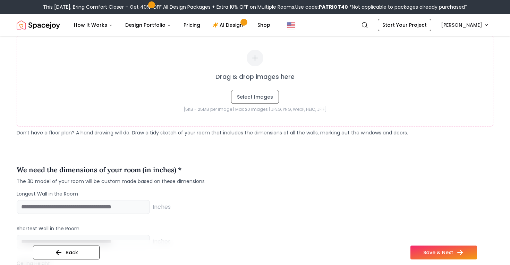
scroll to position [542, 0]
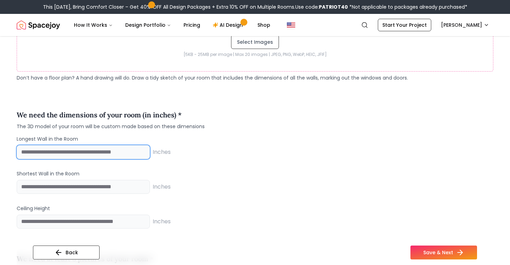
click at [96, 150] on input "number" at bounding box center [83, 152] width 133 height 14
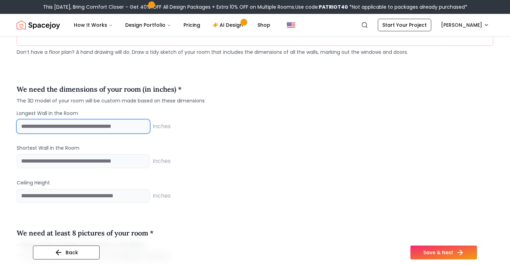
scroll to position [569, 0]
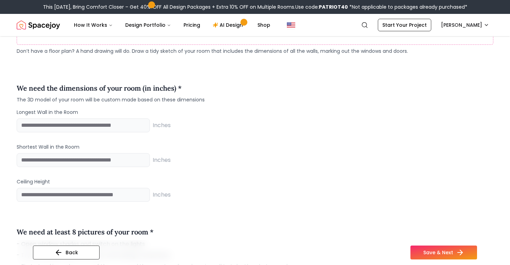
click at [215, 134] on div "Longest Wall in the Room *** Inches Shortest Wall in the Room Inches Ceiling He…" at bounding box center [255, 155] width 477 height 93
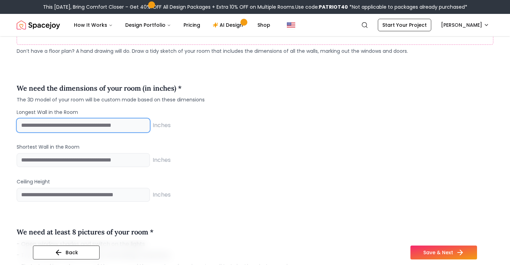
click at [39, 124] on input "***" at bounding box center [83, 125] width 133 height 14
type input "***"
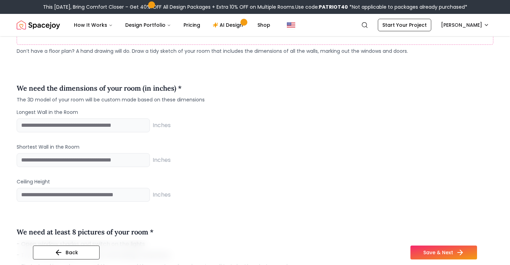
click at [39, 169] on div "Longest Wall in the Room *** Inches Shortest Wall in the Room Inches Ceiling He…" at bounding box center [255, 155] width 477 height 93
click at [39, 157] on input "number" at bounding box center [83, 160] width 133 height 14
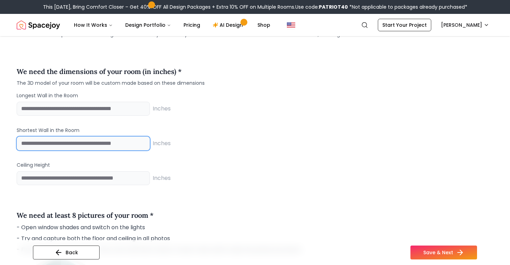
scroll to position [589, 0]
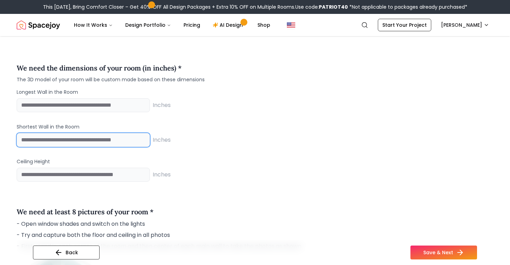
type input "***"
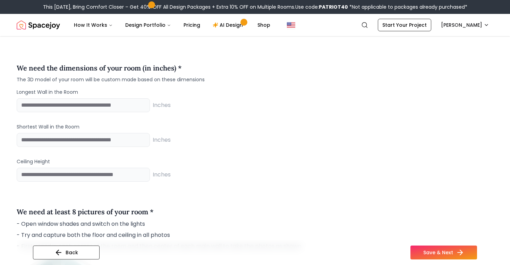
click at [68, 164] on p "Ceiling Height" at bounding box center [255, 161] width 477 height 7
click at [68, 169] on input "number" at bounding box center [83, 175] width 133 height 14
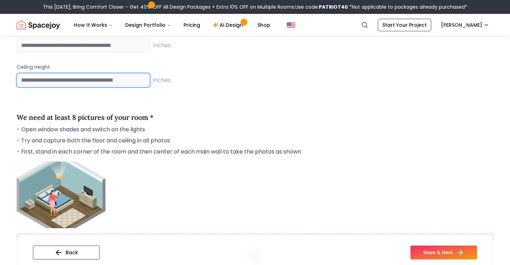
scroll to position [778, 0]
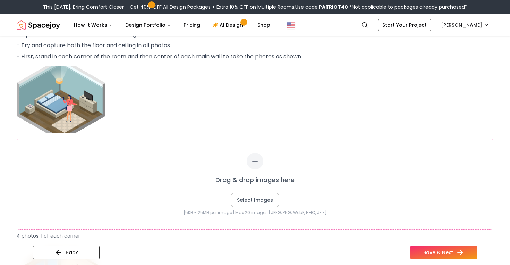
click at [242, 117] on div "Drag & drop images here Select Images [5KB - 25MB per image | Max 20 images | J…" at bounding box center [255, 152] width 477 height 173
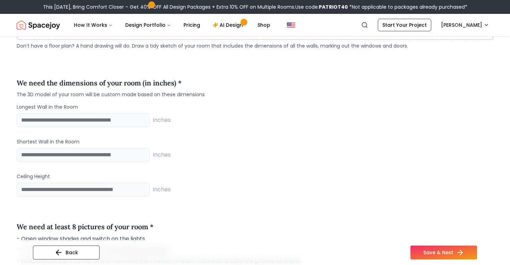
scroll to position [588, 0]
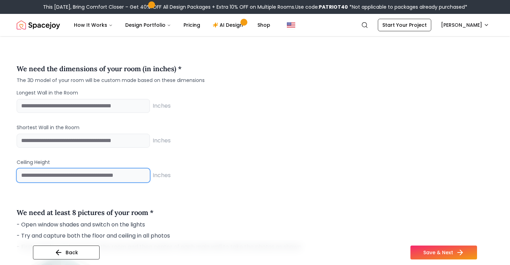
click at [104, 170] on input "number" at bounding box center [83, 175] width 133 height 14
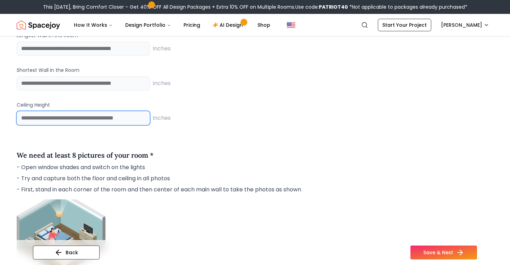
type input "***"
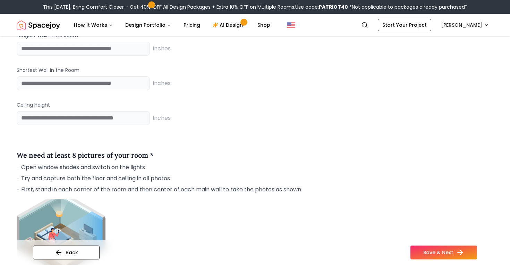
click at [125, 161] on div "We need at least 8 pictures of your room *" at bounding box center [85, 156] width 137 height 13
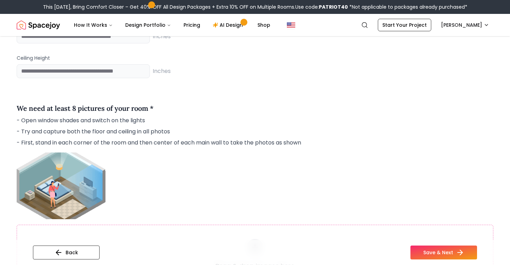
scroll to position [694, 0]
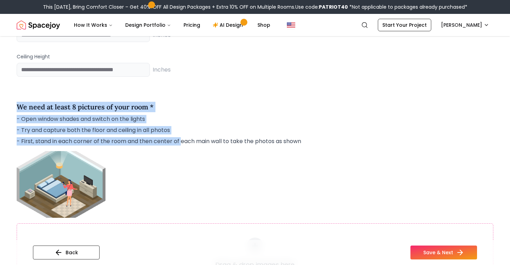
drag, startPoint x: 140, startPoint y: 96, endPoint x: 178, endPoint y: 137, distance: 56.2
click at [178, 137] on div "We need at least 8 pictures of your room * - Open window shades and switch on t…" at bounding box center [255, 123] width 477 height 55
click at [178, 137] on p "- First, stand in each corner of the room and then center of each main wall to …" at bounding box center [255, 141] width 477 height 8
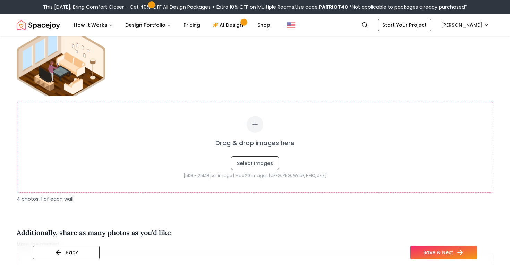
scroll to position [1114, 0]
